Goal: Information Seeking & Learning: Learn about a topic

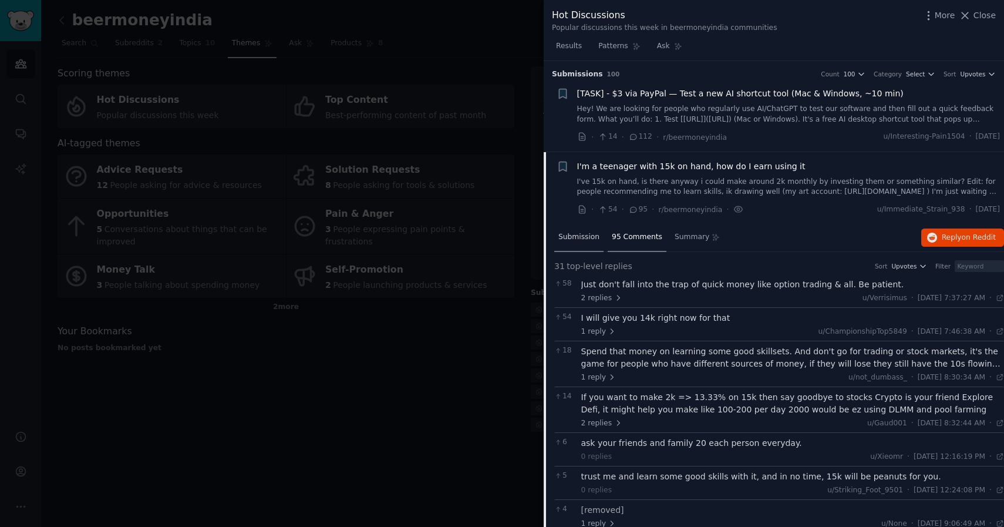
scroll to position [91, 0]
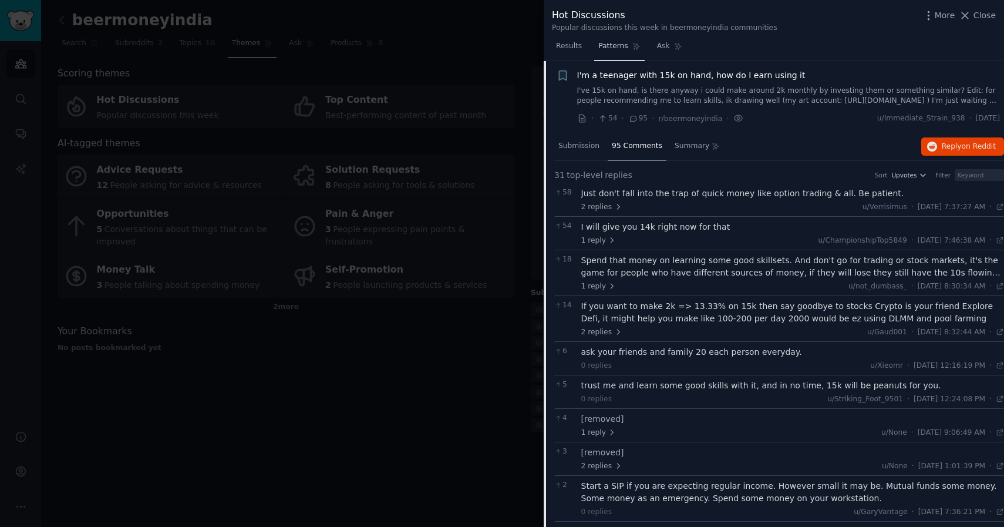
click at [613, 46] on span "Patterns" at bounding box center [612, 46] width 29 height 11
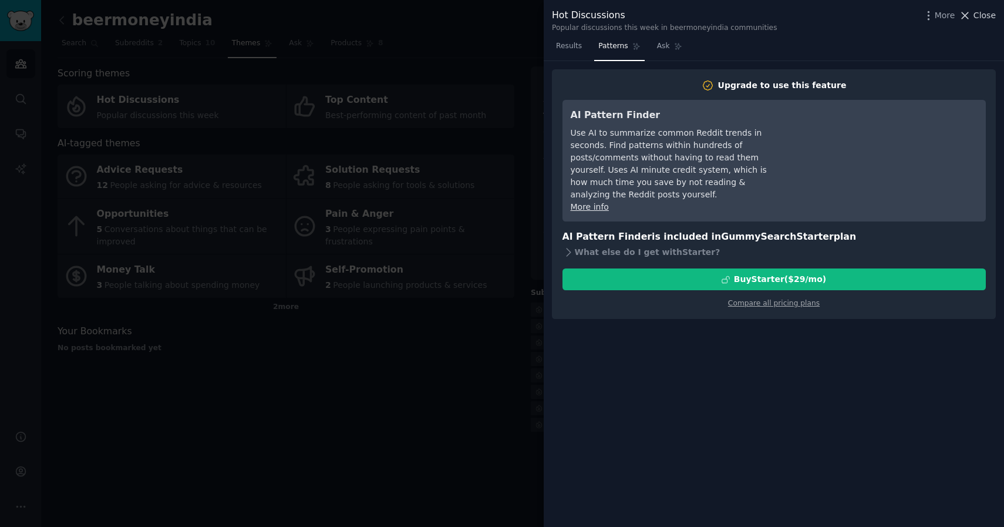
click at [974, 16] on span "Close" at bounding box center [985, 15] width 22 height 12
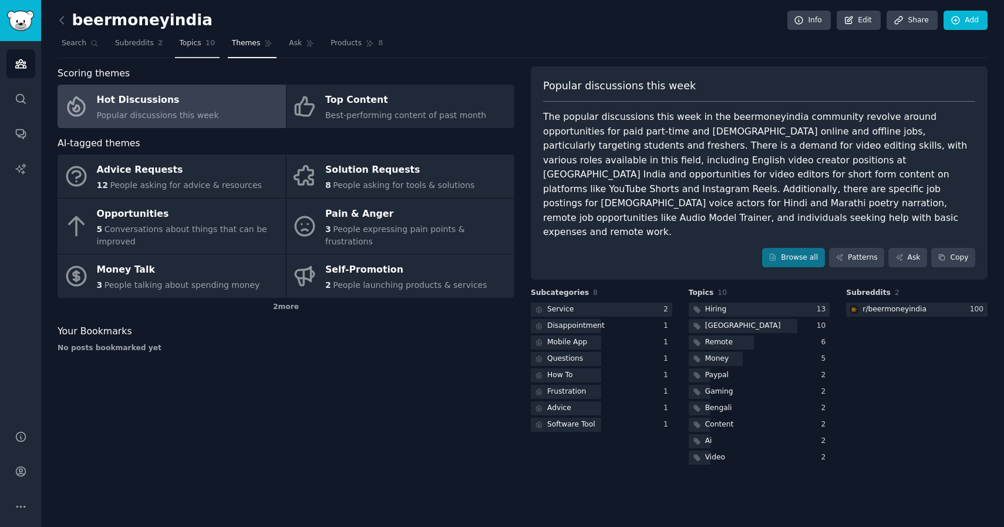
click at [190, 49] on link "Topics 10" at bounding box center [197, 46] width 44 height 24
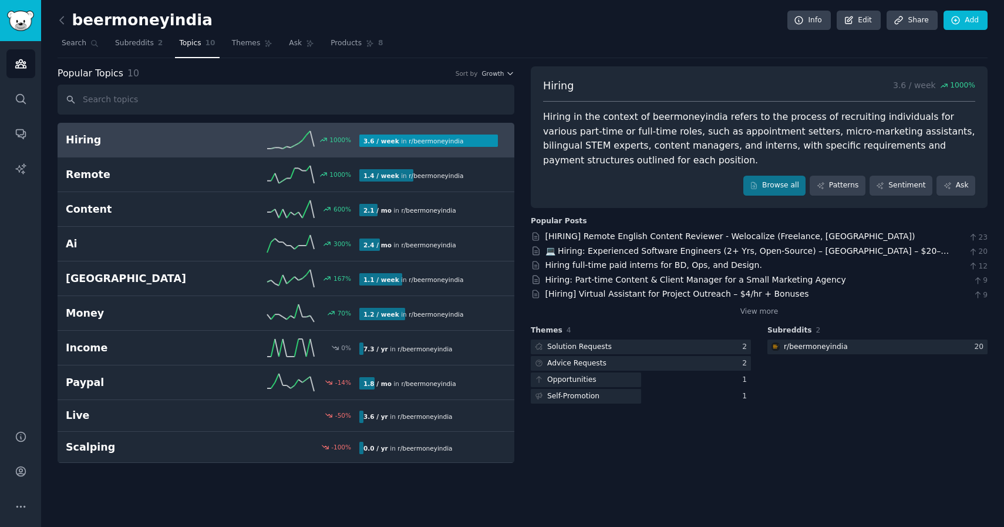
click at [240, 142] on div "1000 %" at bounding box center [286, 140] width 147 height 18
click at [789, 186] on link "Browse all" at bounding box center [774, 186] width 63 height 20
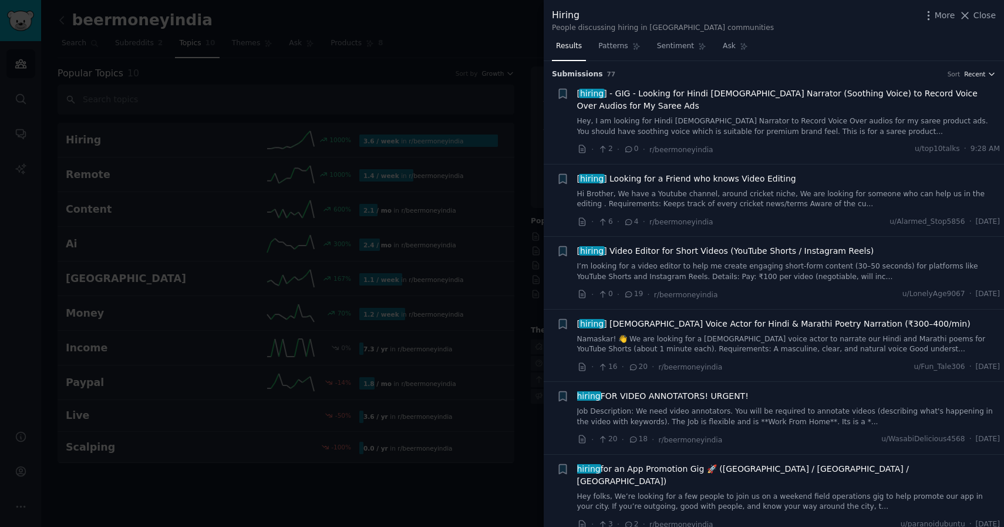
click at [981, 73] on span "Recent" at bounding box center [974, 74] width 21 height 8
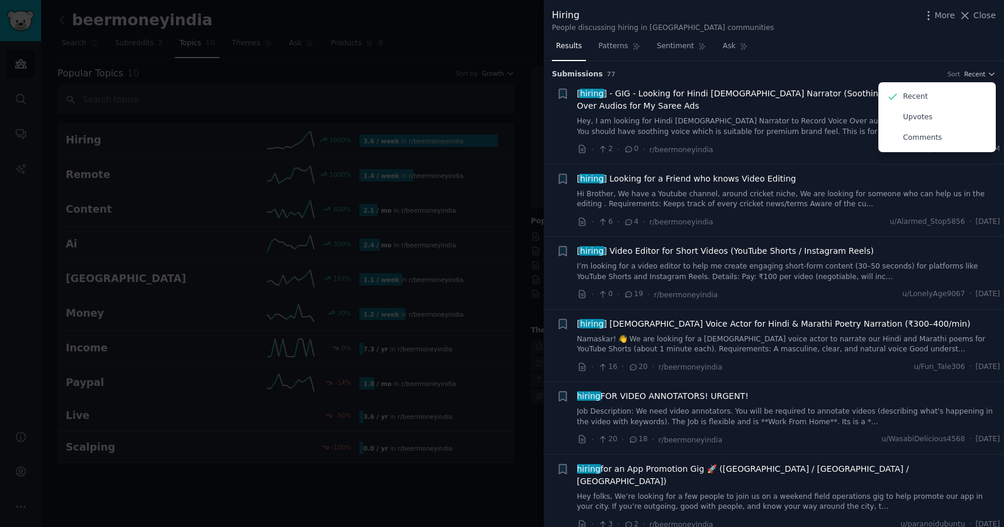
click at [874, 66] on div "Submission s 77 Sort Recent Recent Upvotes Comments" at bounding box center [774, 70] width 444 height 19
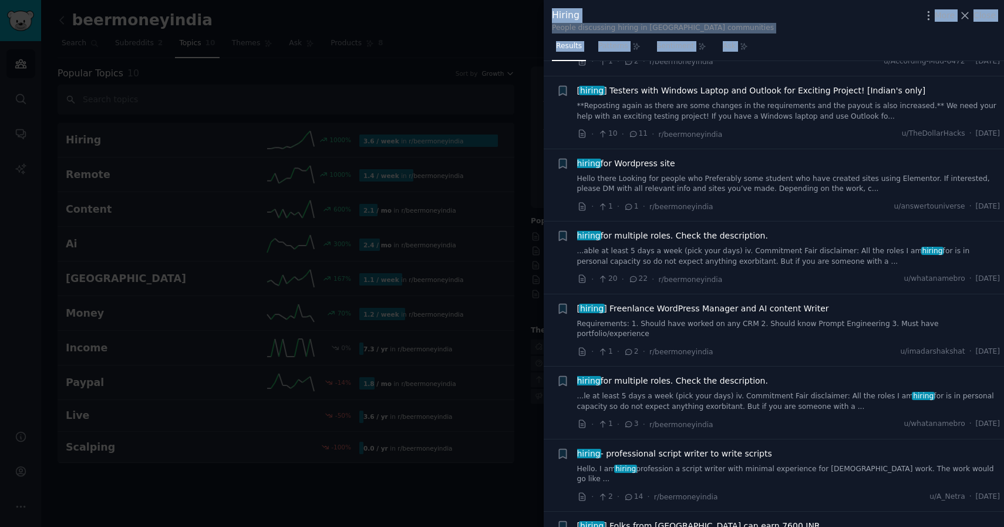
scroll to position [5009, 0]
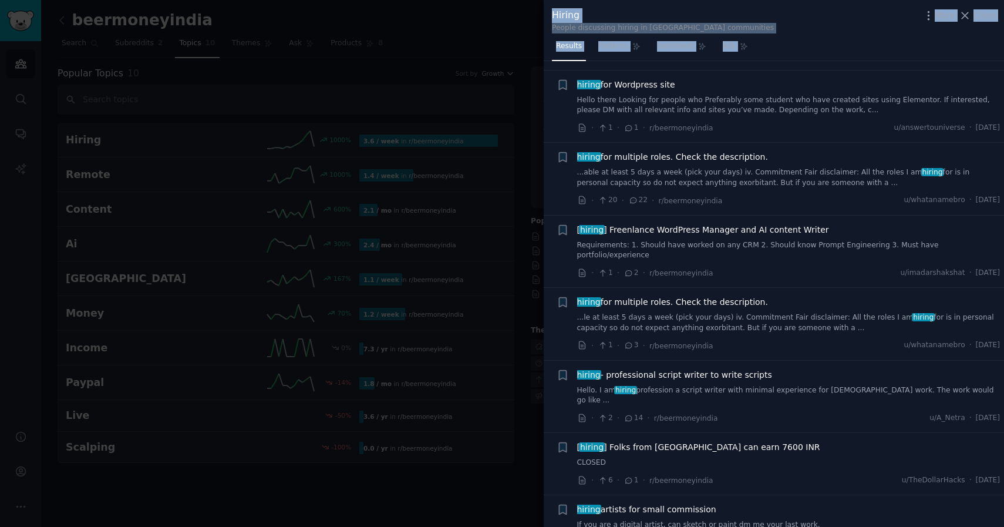
drag, startPoint x: 617, startPoint y: 83, endPoint x: 714, endPoint y: 476, distance: 405.2
copy ul "[ loremi ] - DOL - Sitamet con Adipi Elitse Doeiusmo (Temporin Utlab) et Dolore…"
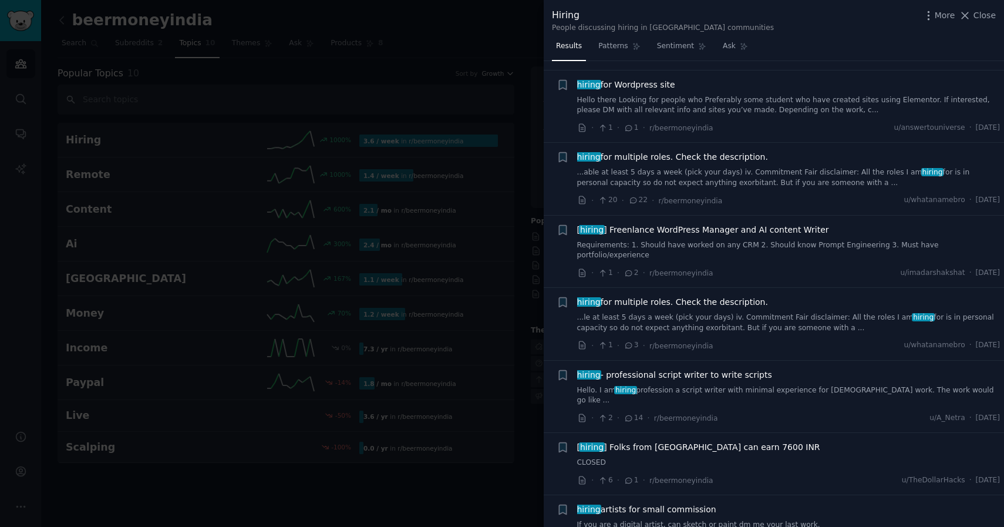
click at [810, 194] on div "· 20 · 22 · r/beermoneyindia u/whatanamebro · [DATE]" at bounding box center [788, 200] width 423 height 12
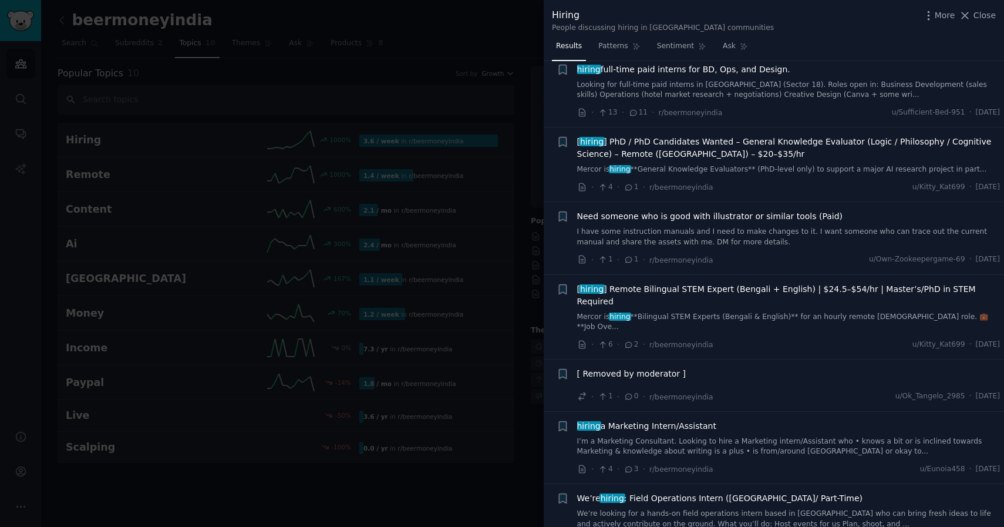
scroll to position [0, 0]
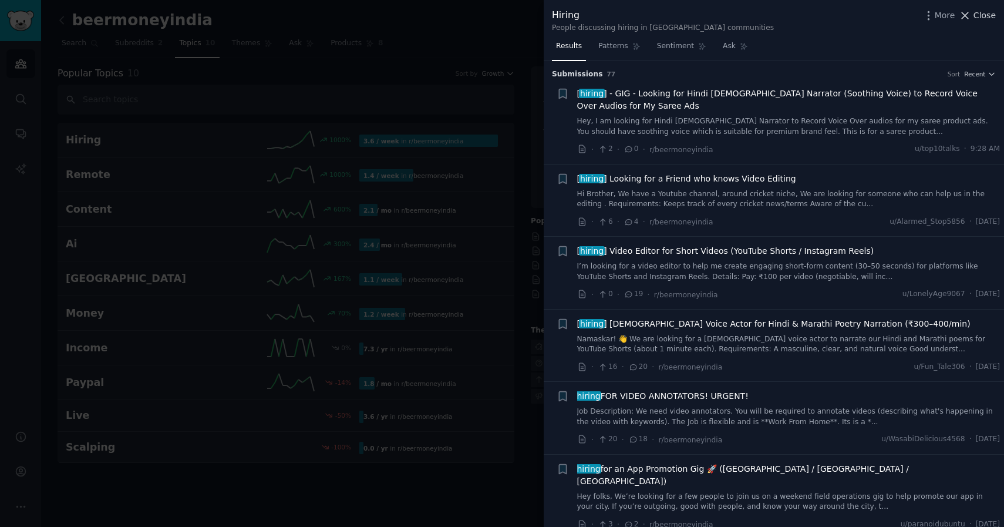
click at [977, 16] on span "Close" at bounding box center [985, 15] width 22 height 12
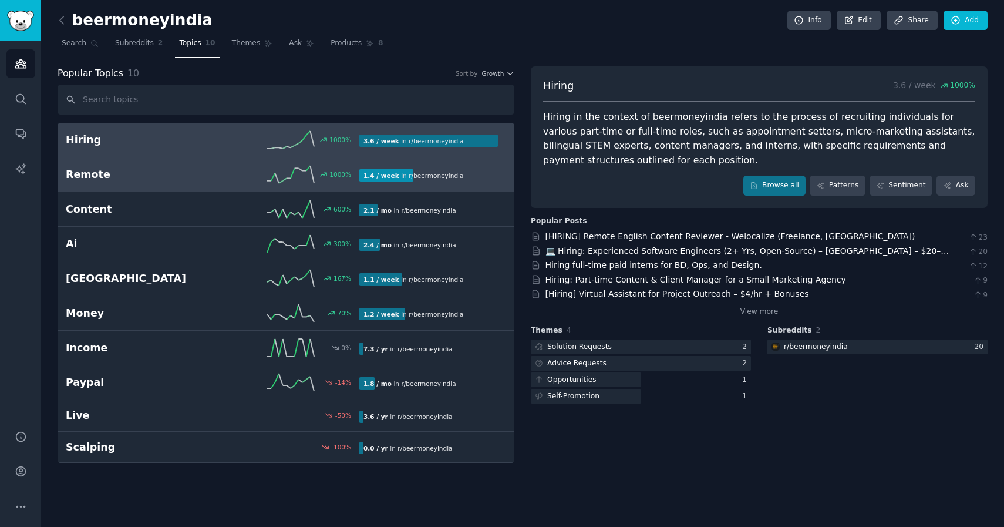
click at [223, 171] on div "1000 %" at bounding box center [286, 175] width 147 height 18
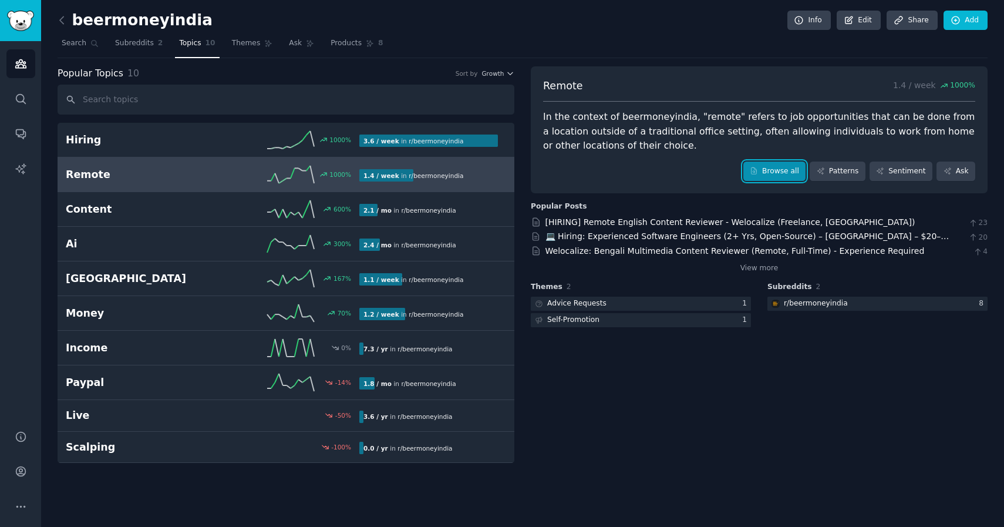
click at [777, 173] on link "Browse all" at bounding box center [774, 171] width 63 height 20
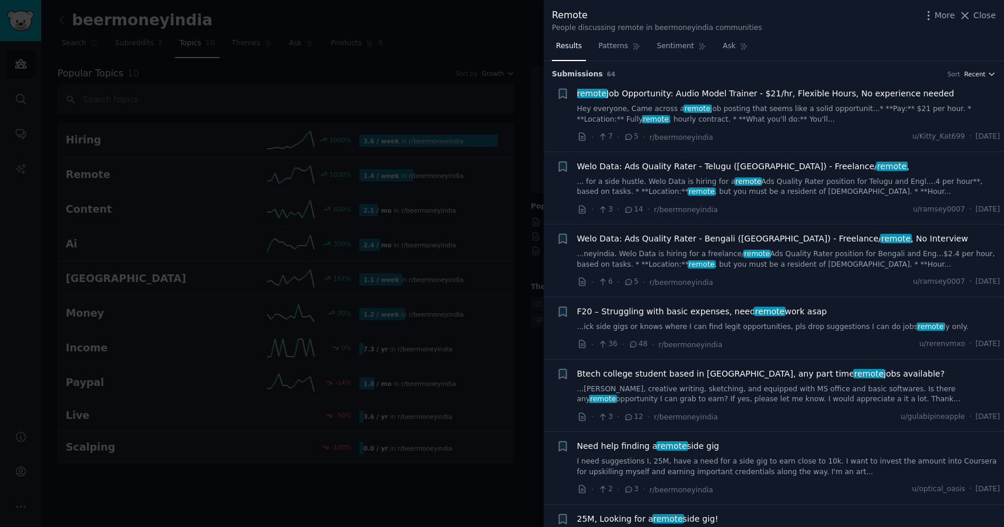
click at [971, 73] on span "Recent" at bounding box center [974, 74] width 21 height 8
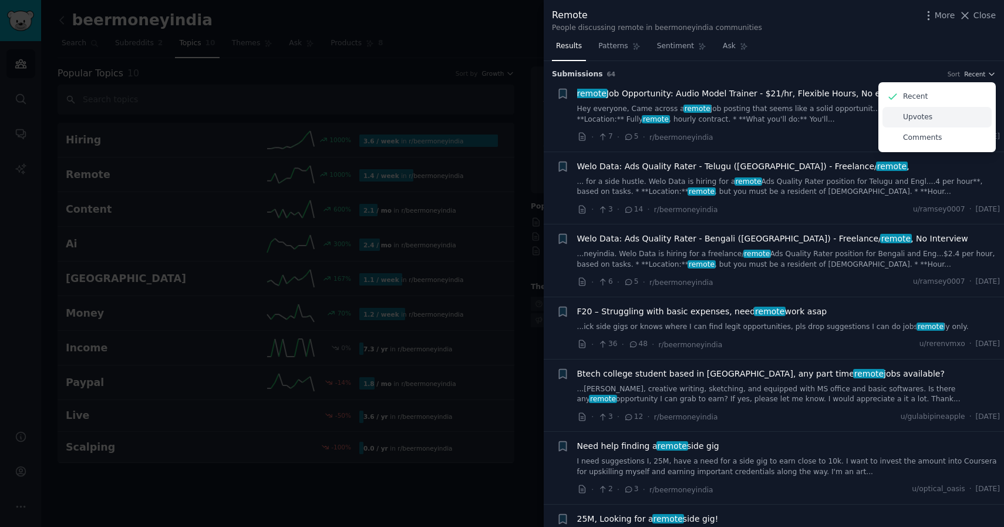
click at [926, 115] on p "Upvotes" at bounding box center [917, 117] width 29 height 11
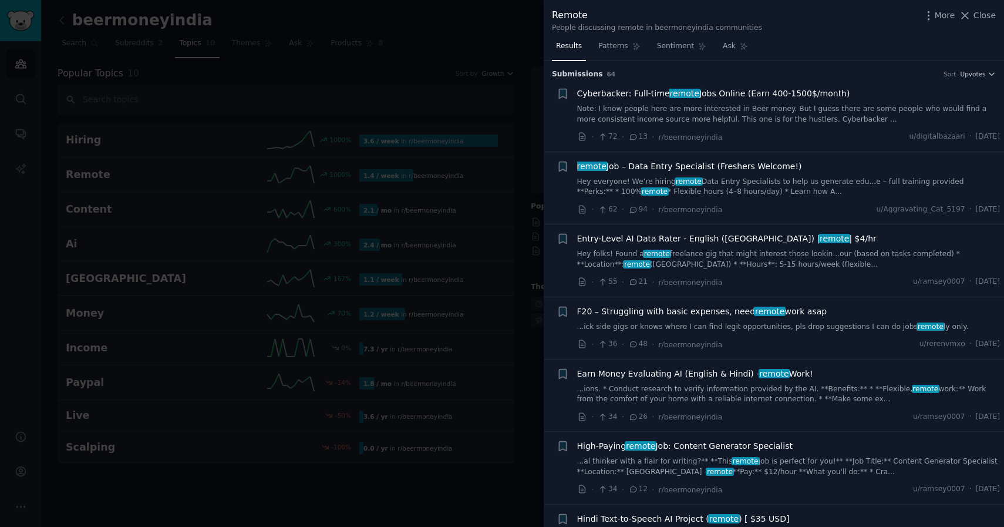
click at [775, 100] on div "Cyberbacker: [DEMOGRAPHIC_DATA] remote Jobs Online (Earn 400-1500$/month) Note:…" at bounding box center [788, 105] width 423 height 37
click at [760, 89] on span "Cyberbacker: [DEMOGRAPHIC_DATA] remote Jobs Online (Earn 400-1500$/month)" at bounding box center [713, 93] width 273 height 12
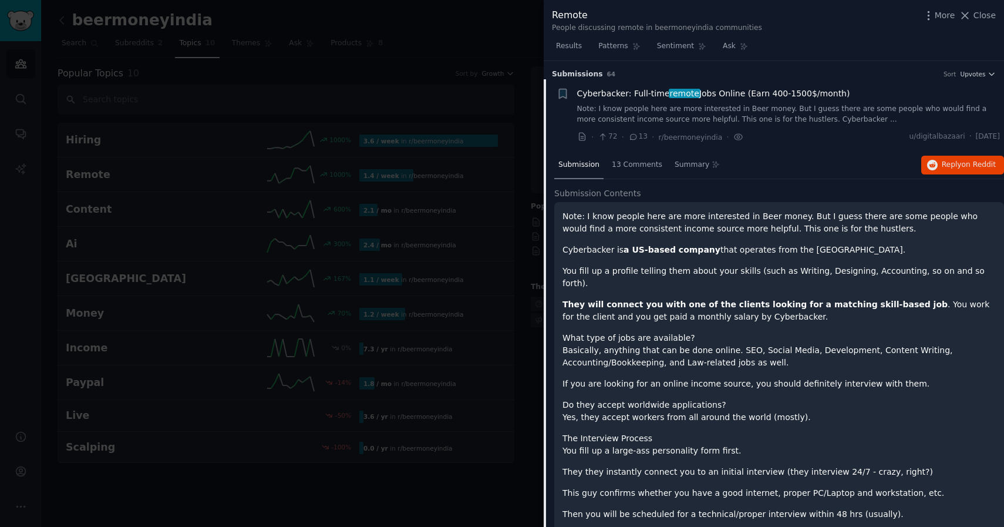
scroll to position [18, 0]
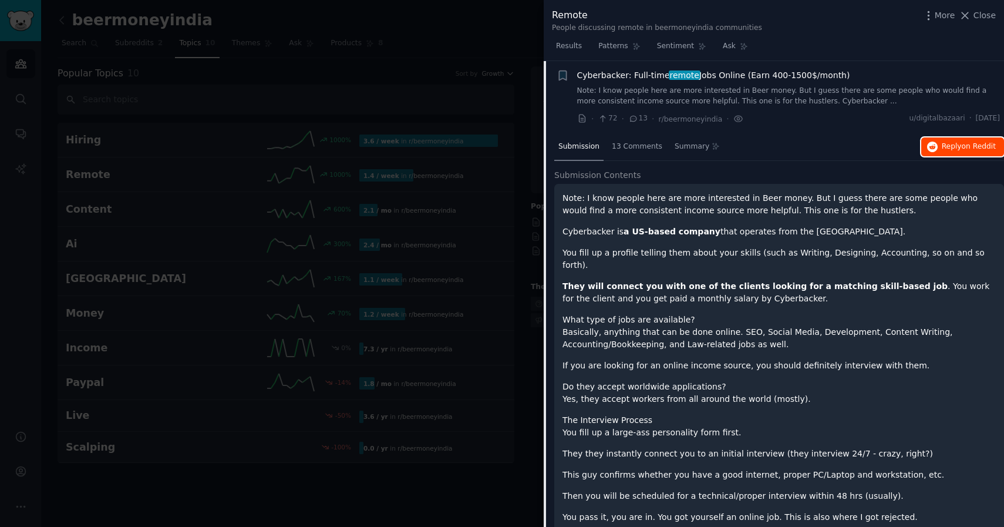
click at [948, 149] on span "Reply on Reddit" at bounding box center [969, 147] width 54 height 11
click at [886, 97] on link "Note: I know people here are more interested in Beer money. But I guess there a…" at bounding box center [788, 96] width 423 height 21
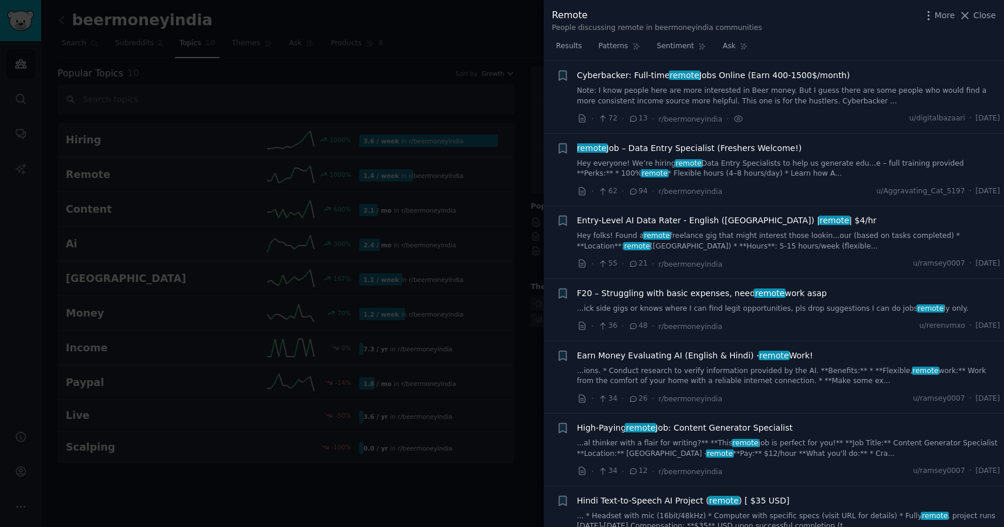
click at [768, 146] on span "remote Job – Data Entry Specialist (Freshers Welcome!)" at bounding box center [689, 148] width 225 height 12
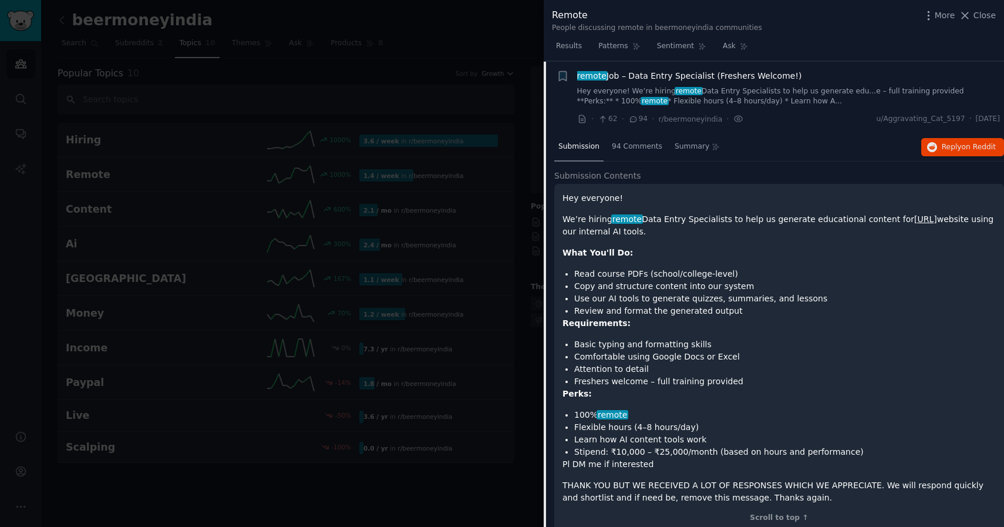
scroll to position [91, 0]
click at [942, 151] on span "Reply on Reddit" at bounding box center [969, 147] width 54 height 11
click at [964, 11] on icon at bounding box center [965, 15] width 12 height 12
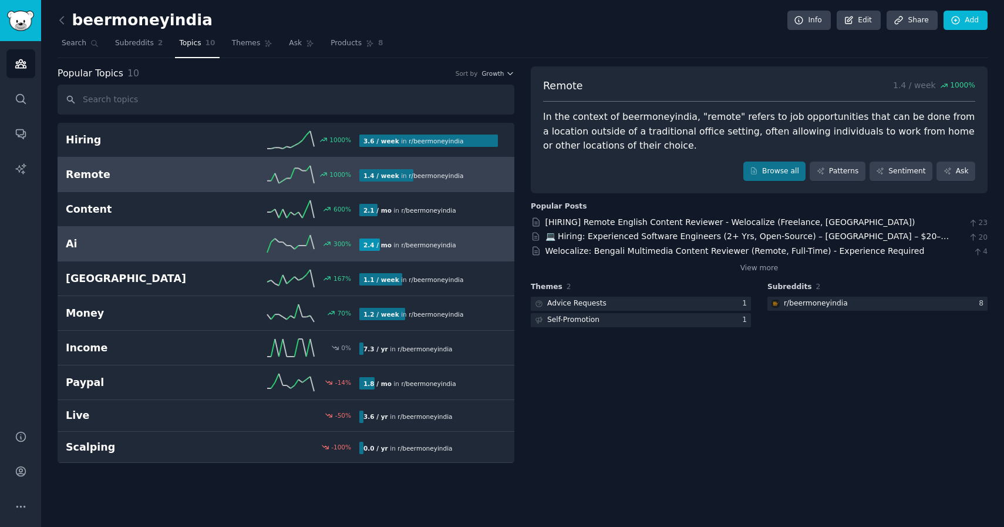
click at [256, 247] on div "300 %" at bounding box center [286, 244] width 147 height 18
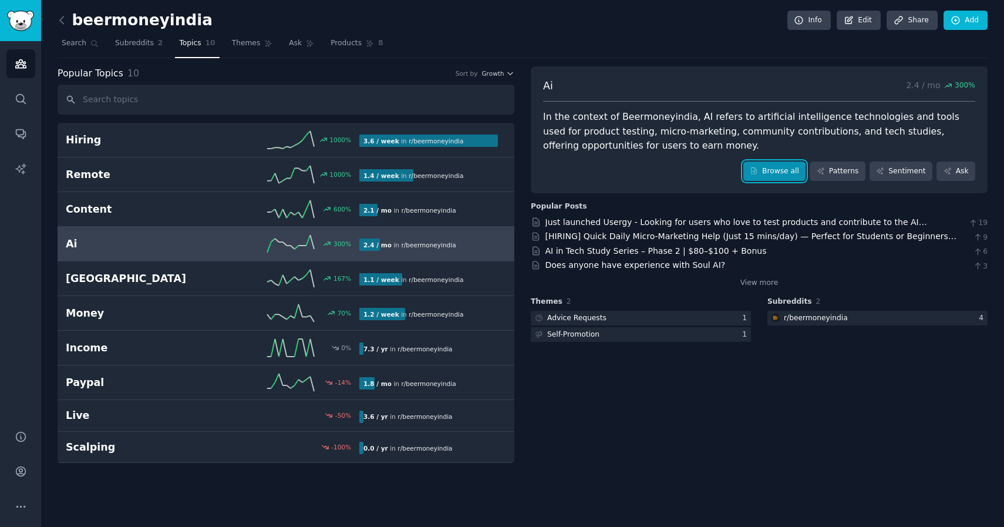
click at [763, 164] on link "Browse all" at bounding box center [774, 171] width 63 height 20
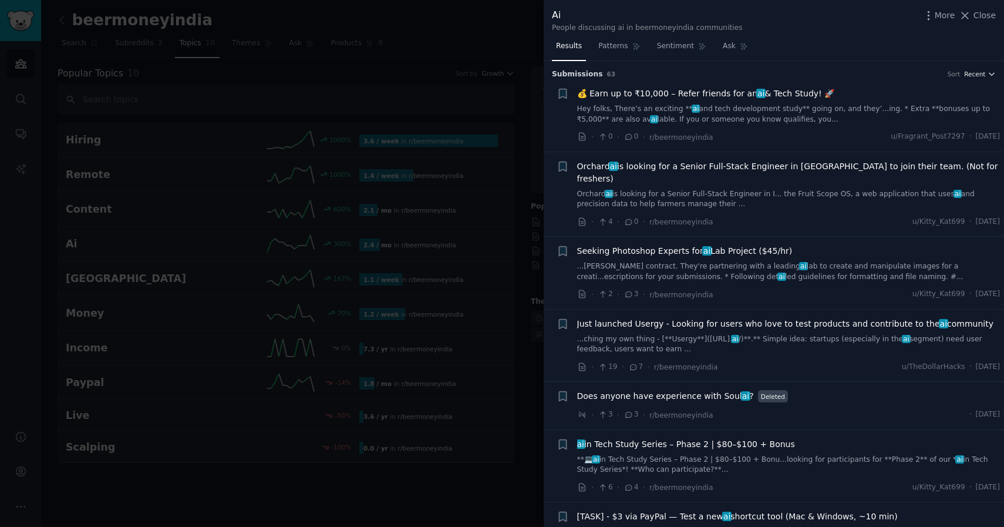
click at [977, 75] on span "Recent" at bounding box center [974, 74] width 21 height 8
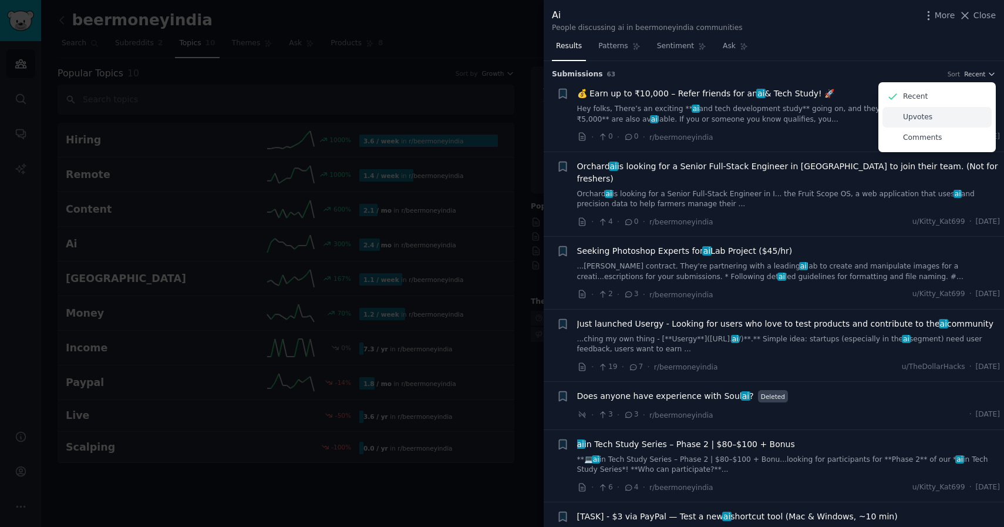
click at [931, 119] on div "Upvotes" at bounding box center [937, 117] width 109 height 21
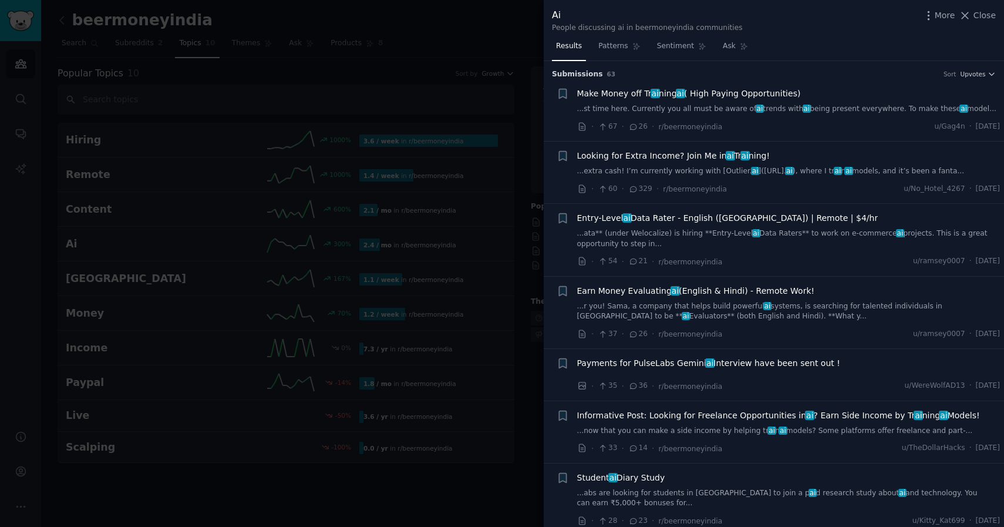
click at [687, 93] on span "Make Money off Tr ai ning ai ( High Paying Opportunities)" at bounding box center [689, 93] width 224 height 12
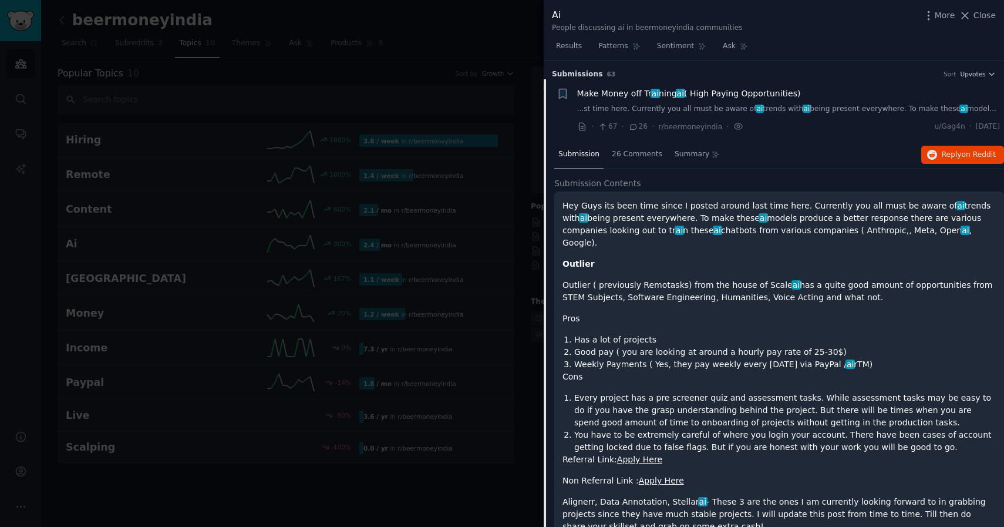
scroll to position [18, 0]
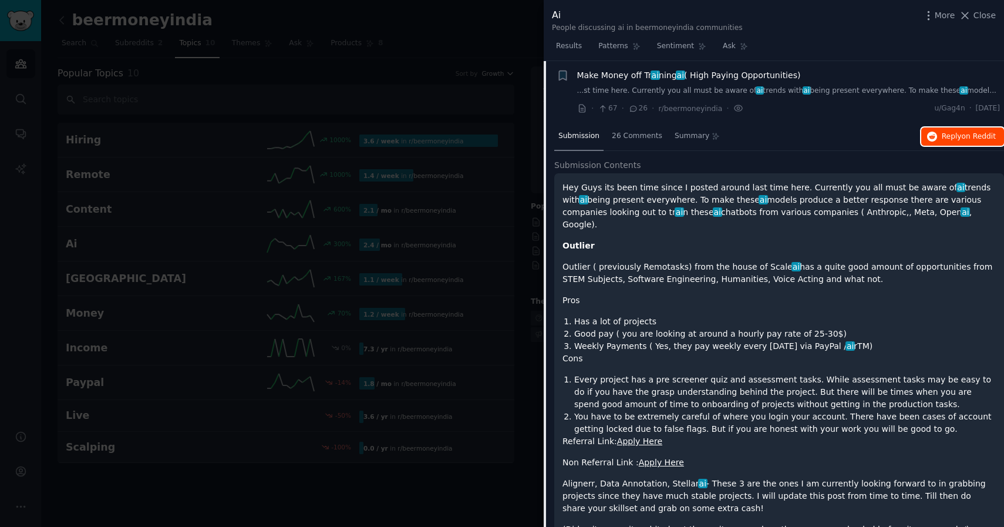
click at [942, 132] on span "Reply on Reddit" at bounding box center [969, 137] width 54 height 11
click at [798, 83] on div "Make Money off Tr ai ning ai ( High Paying Opportunities) ...st time here. Curr…" at bounding box center [788, 82] width 423 height 27
click at [753, 74] on span "Make Money off Tr ai ning ai ( High Paying Opportunities)" at bounding box center [689, 75] width 224 height 12
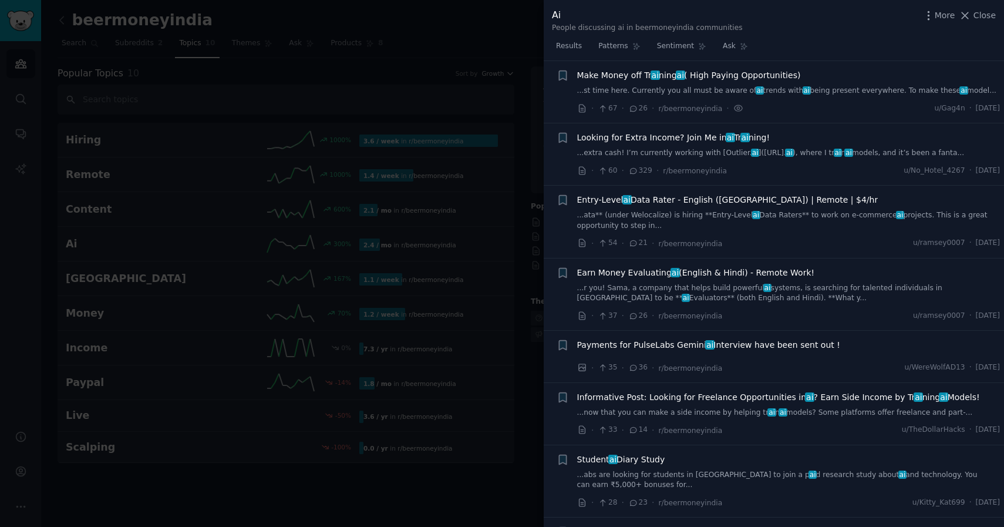
click at [711, 141] on span "Looking for Extra Income? Join Me in ai Tr ai ning!" at bounding box center [673, 138] width 193 height 12
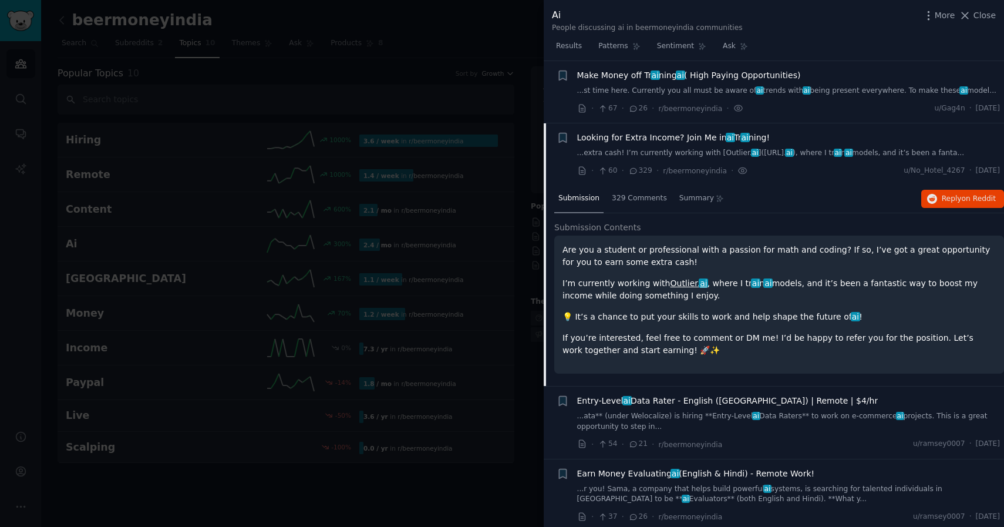
scroll to position [80, 0]
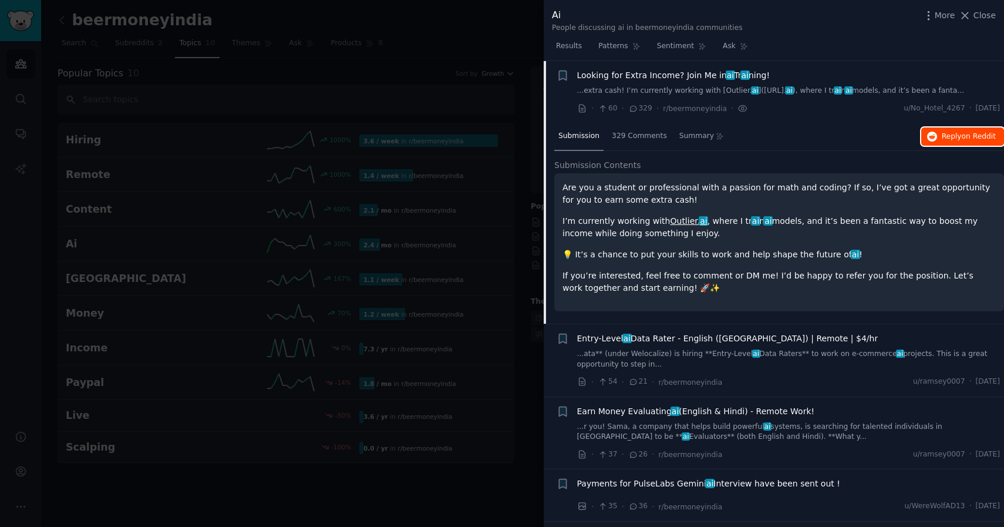
click at [953, 142] on button "Reply on Reddit" at bounding box center [962, 136] width 83 height 19
click at [869, 92] on link "...extra cash! I’m currently working with [Outlier. ai ]([URL]. ai ), where I t…" at bounding box center [788, 91] width 423 height 11
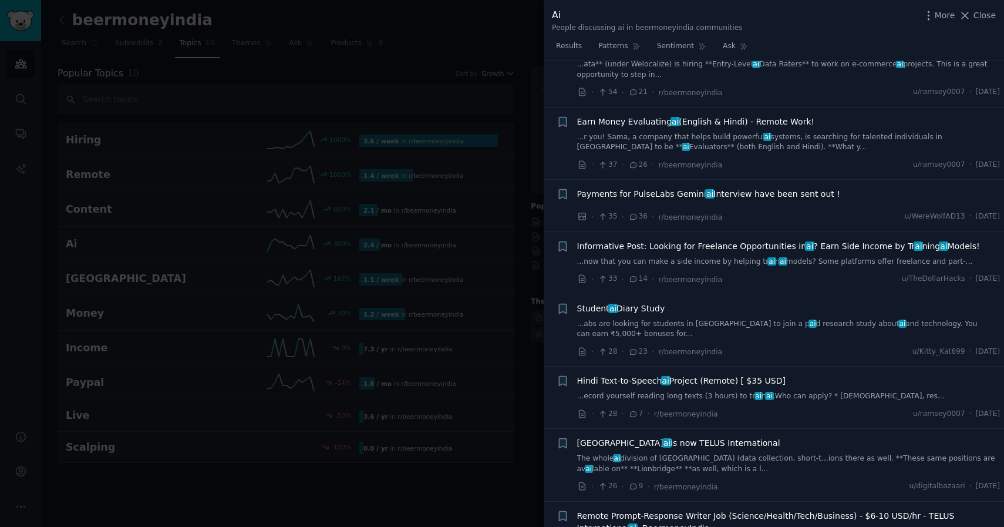
scroll to position [177, 0]
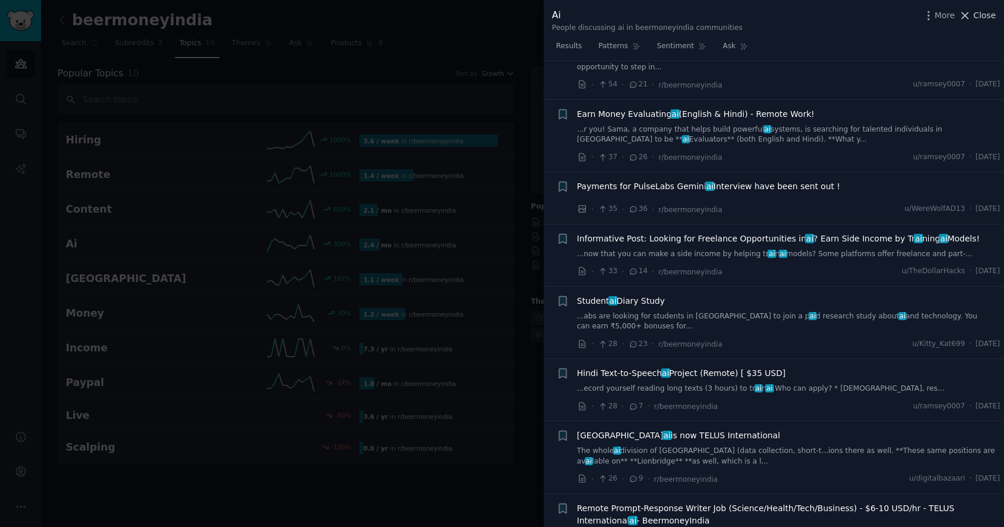
click at [970, 12] on icon at bounding box center [965, 15] width 12 height 12
